Goal: Transaction & Acquisition: Purchase product/service

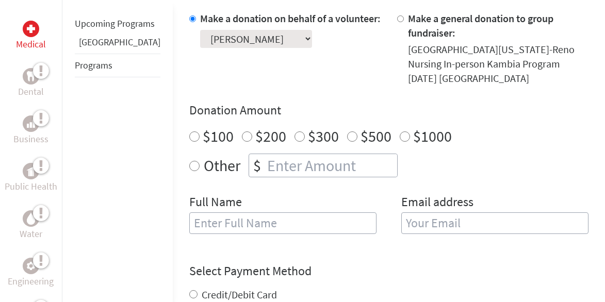
scroll to position [330, 0]
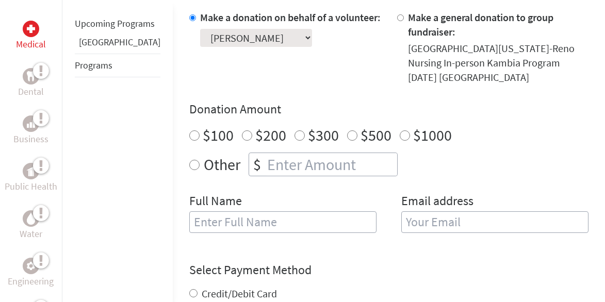
click at [196, 212] on input "text" at bounding box center [282, 223] width 187 height 22
type input "[PERSON_NAME]"
click at [402, 212] on input "email" at bounding box center [495, 223] width 187 height 22
type input "[PERSON_NAME][EMAIL_ADDRESS][DOMAIN_NAME]"
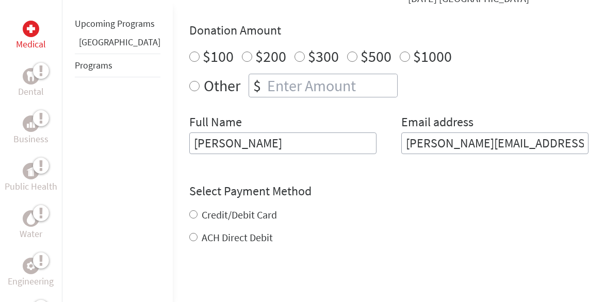
scroll to position [412, 0]
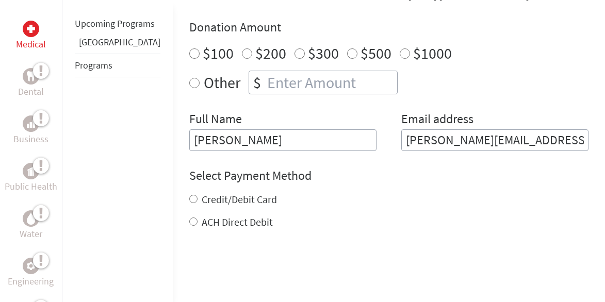
click at [189, 193] on div "Credit/Debit Card ACH Direct Debit" at bounding box center [388, 211] width 399 height 37
click at [189, 195] on input "Credit/Debit Card" at bounding box center [193, 199] width 8 height 8
radio input "true"
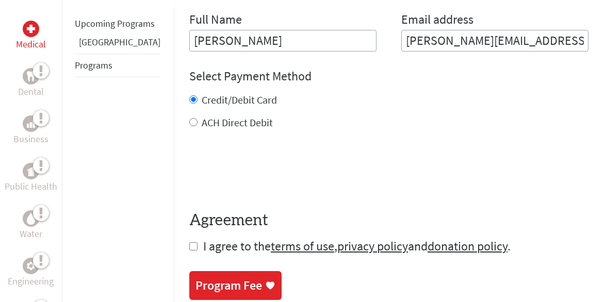
scroll to position [537, 0]
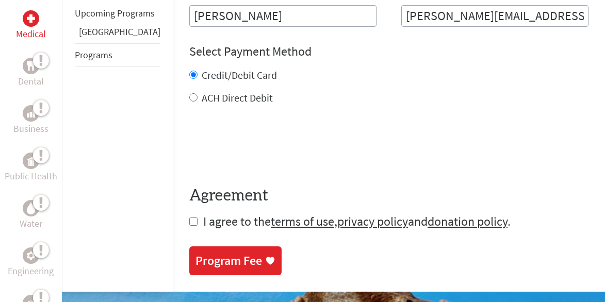
click at [189, 218] on input "checkbox" at bounding box center [193, 222] width 8 height 8
checkbox input "true"
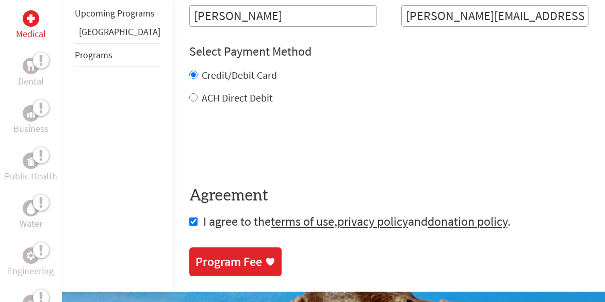
click at [196, 254] on div "Program Fee" at bounding box center [229, 262] width 67 height 17
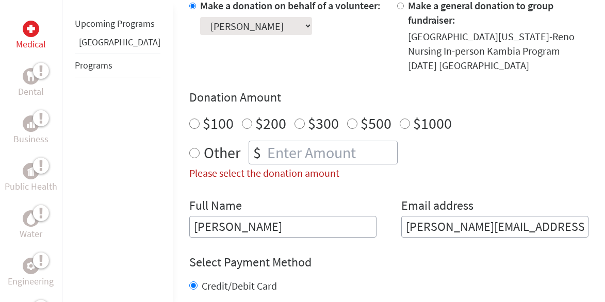
scroll to position [340, 0]
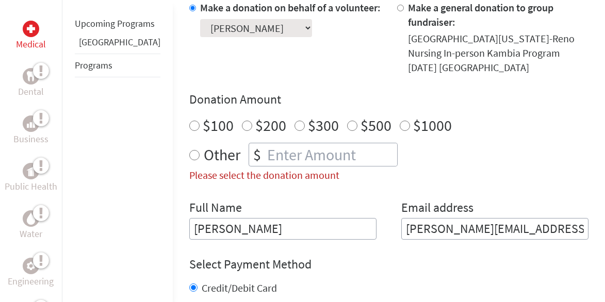
click at [189, 150] on input "Other" at bounding box center [194, 155] width 10 height 10
radio input "true"
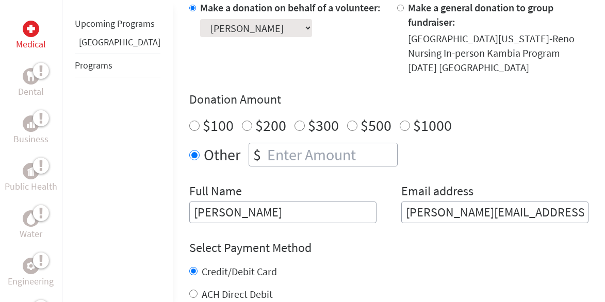
click at [265, 143] on input "number" at bounding box center [331, 154] width 132 height 23
type input "1250"
click at [392, 265] on div "Credit/Debit Card" at bounding box center [388, 272] width 399 height 14
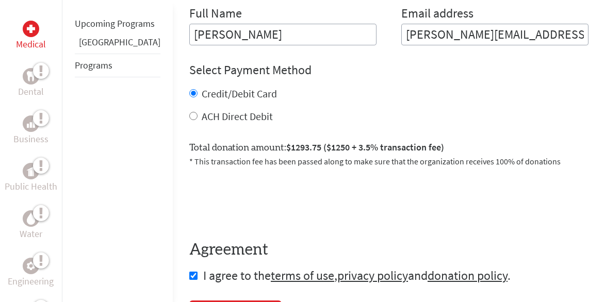
scroll to position [547, 0]
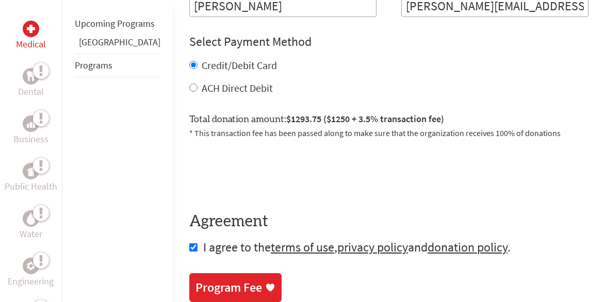
click at [196, 280] on div "Program Fee" at bounding box center [229, 288] width 67 height 17
